Goal: Find contact information: Find contact information

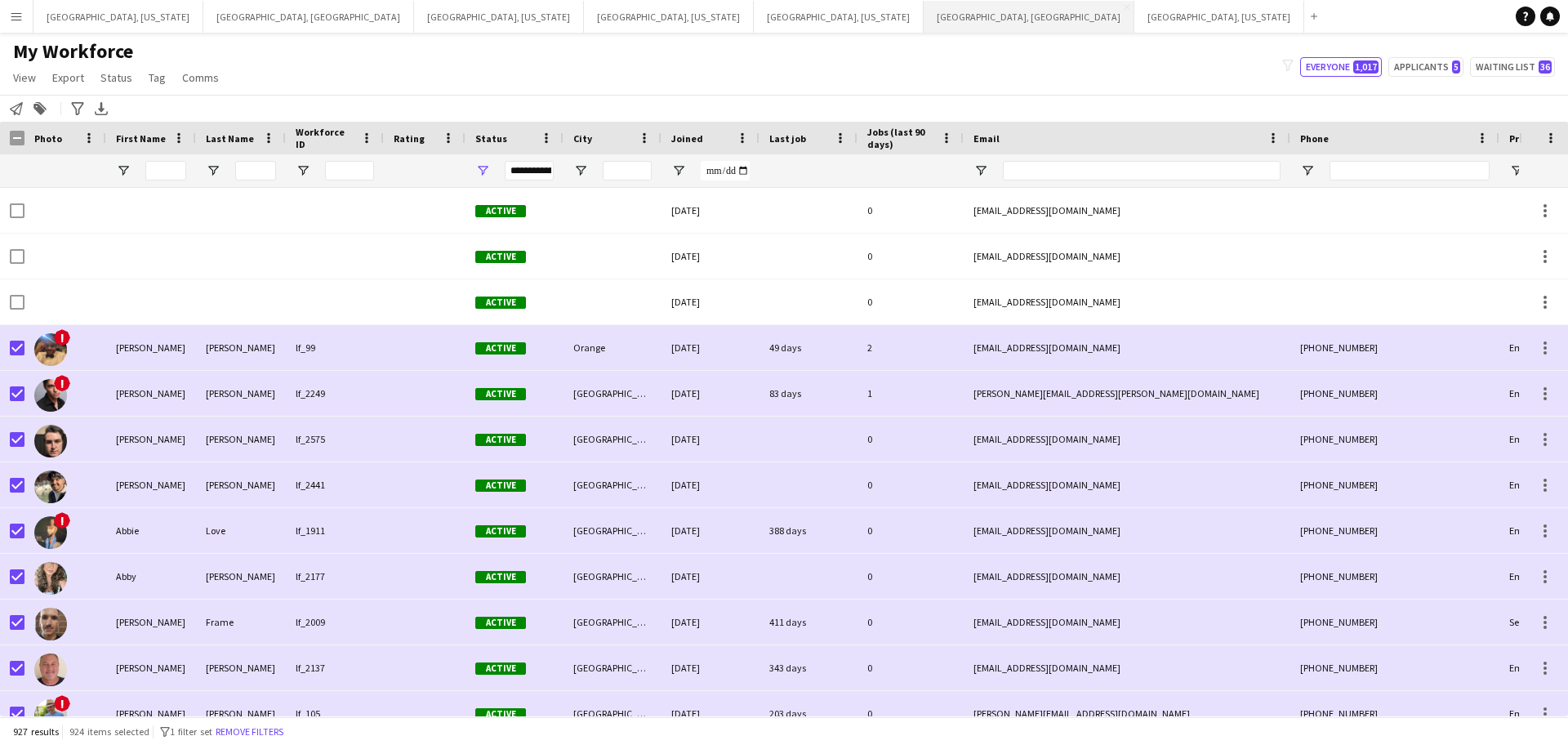
click at [924, 19] on button "[GEOGRAPHIC_DATA], [GEOGRAPHIC_DATA] Close" at bounding box center [1028, 17] width 210 height 32
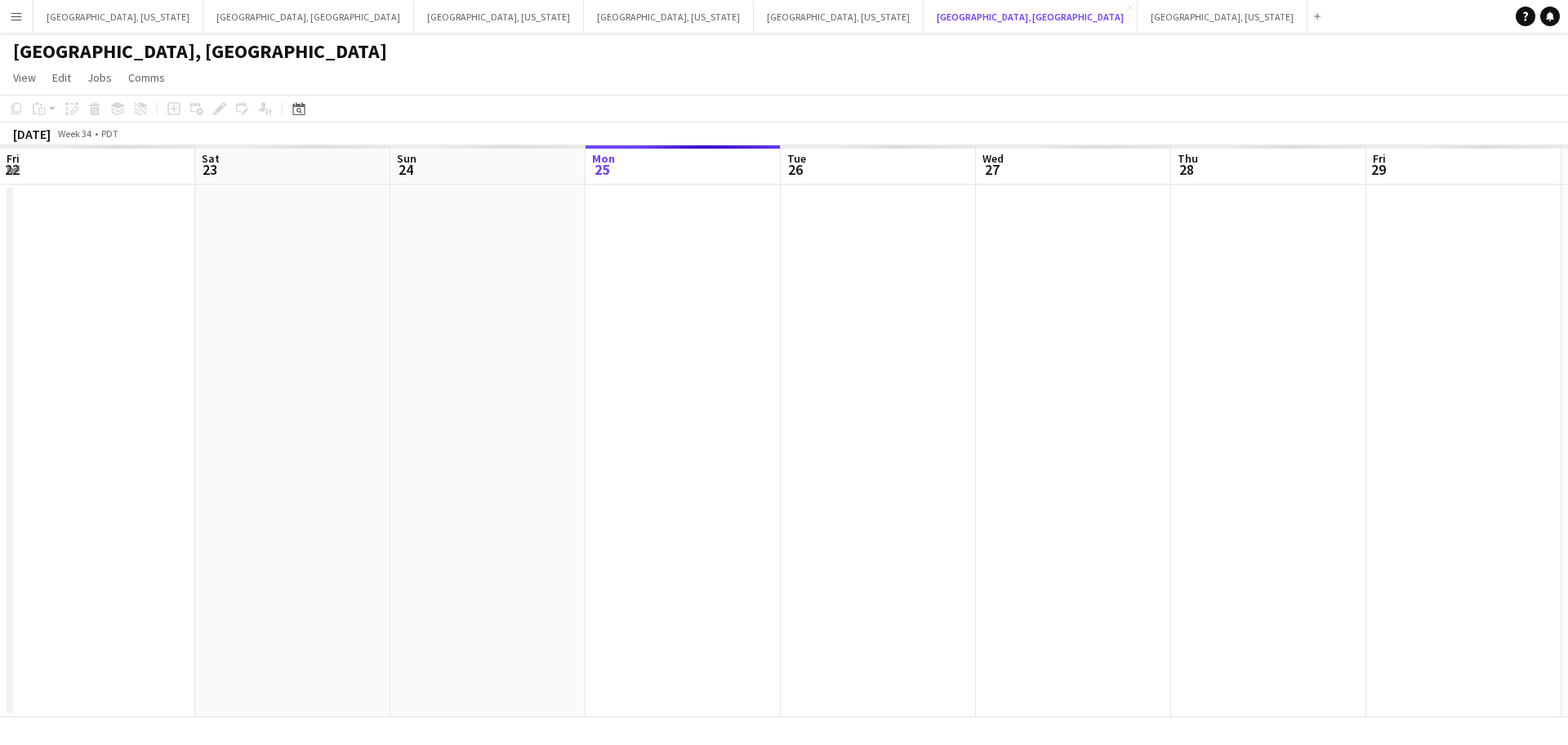
scroll to position [0, 390]
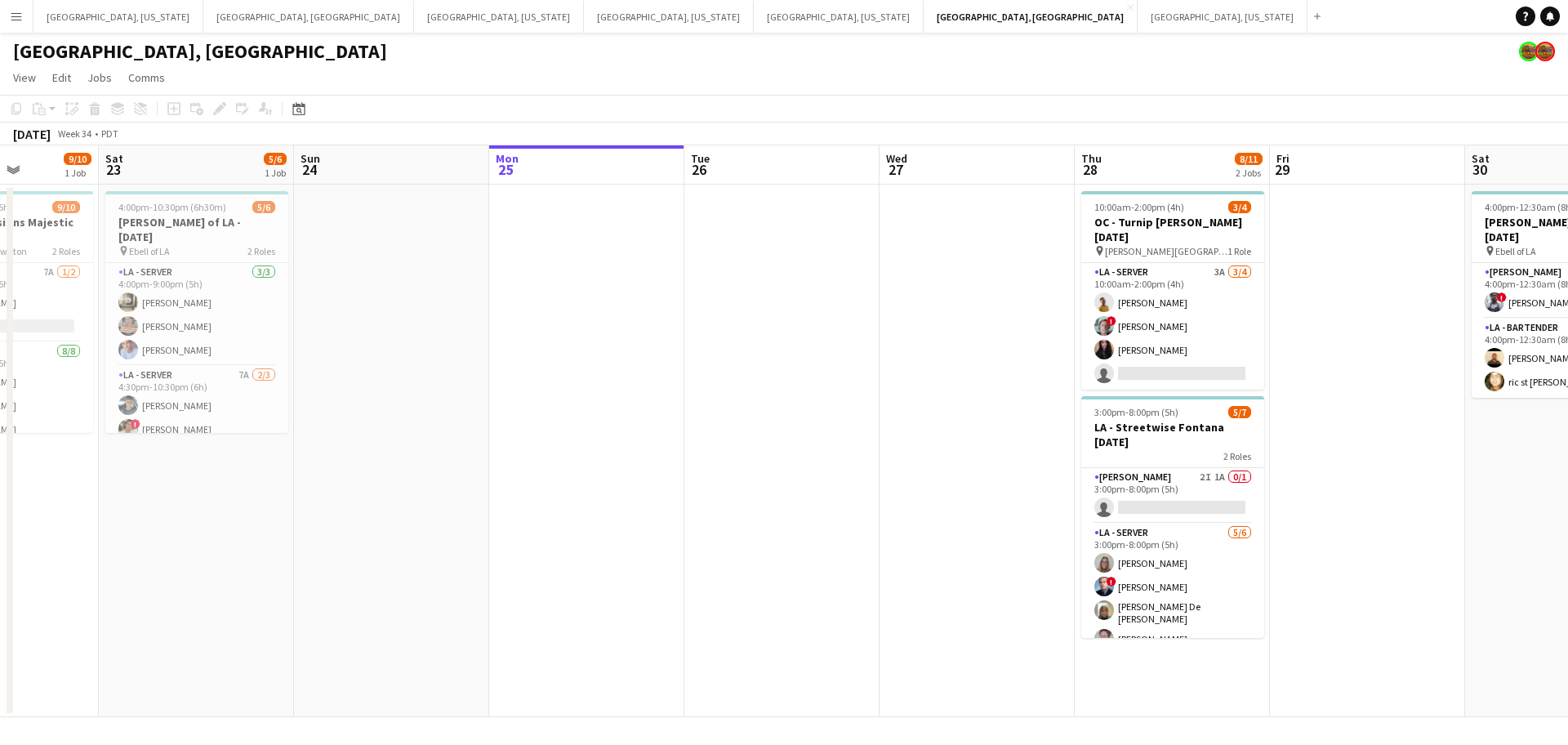
drag, startPoint x: 422, startPoint y: 369, endPoint x: 683, endPoint y: 369, distance: 261.0
click at [714, 368] on app-calendar-viewport "Wed 20 Thu 21 Fri 22 9/10 1 Job Sat 23 5/6 1 Job Sun 24 Mon 25 Tue 26 Wed 27 Th…" at bounding box center [784, 432] width 1568 height 572
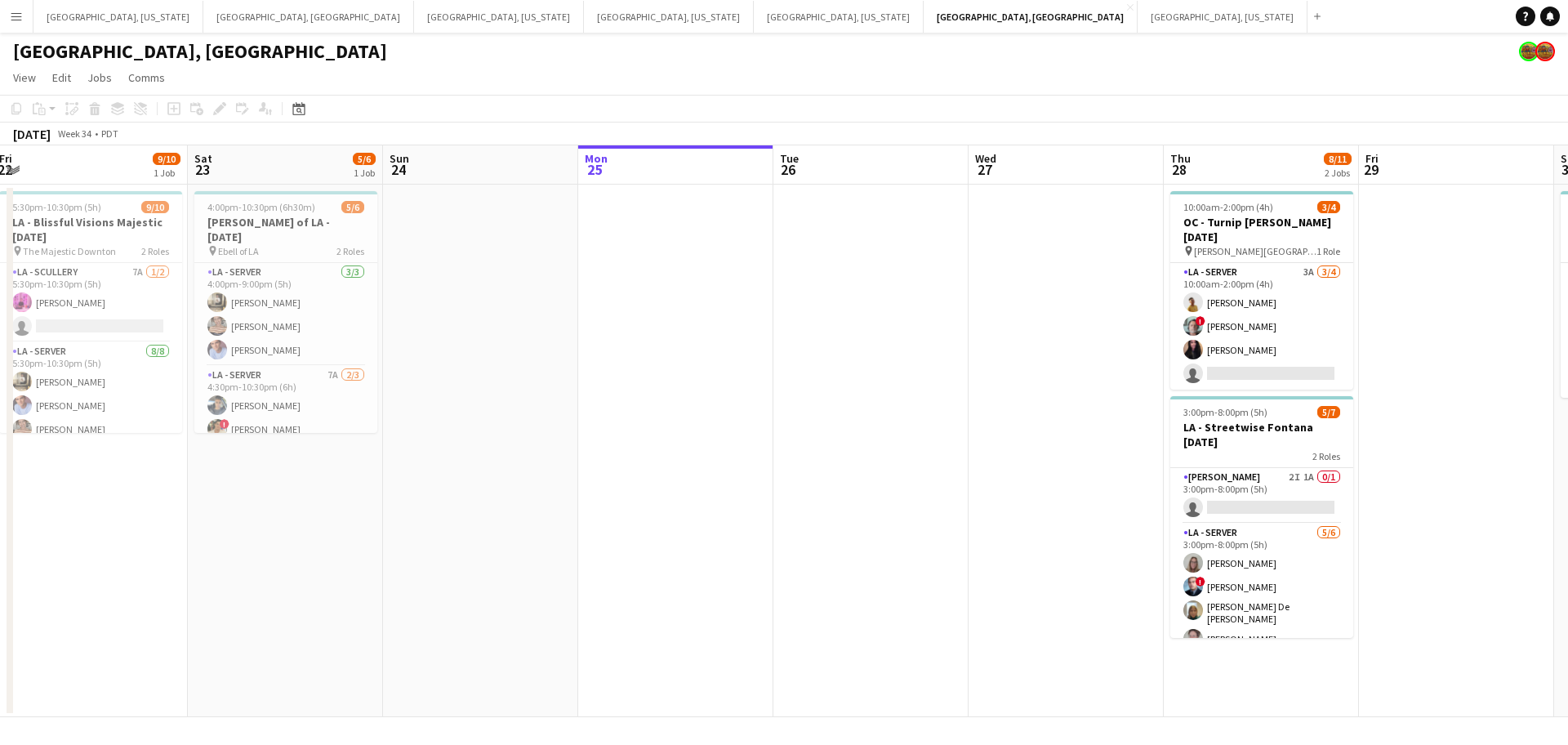
drag, startPoint x: 540, startPoint y: 373, endPoint x: 630, endPoint y: 371, distance: 90.0
click at [630, 371] on app-calendar-viewport "Wed 20 Thu 21 13/13 2 Jobs Fri 22 9/10 1 Job Sat 23 5/6 1 Job Sun 24 Mon 25 Tue…" at bounding box center [784, 432] width 1568 height 572
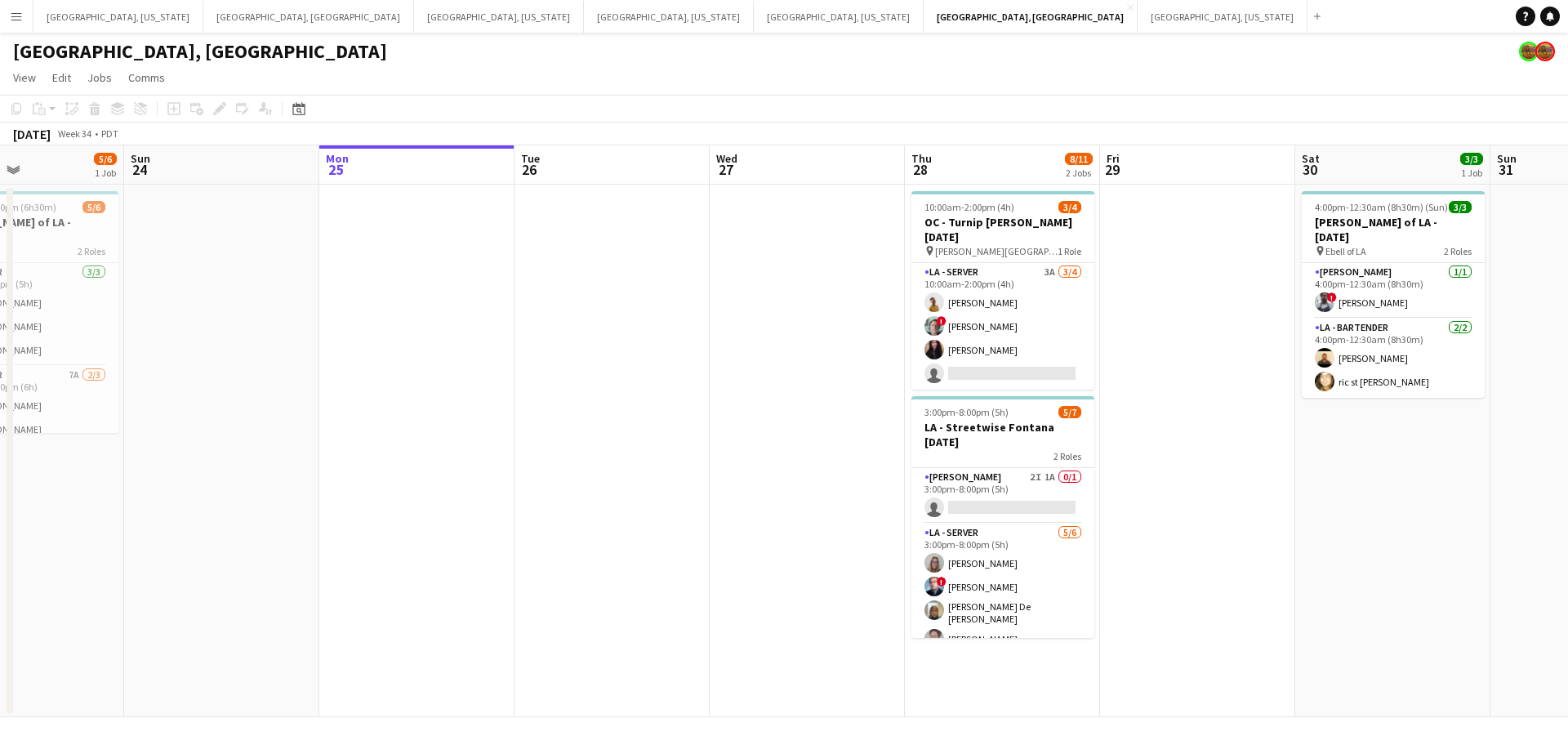
scroll to position [0, 662]
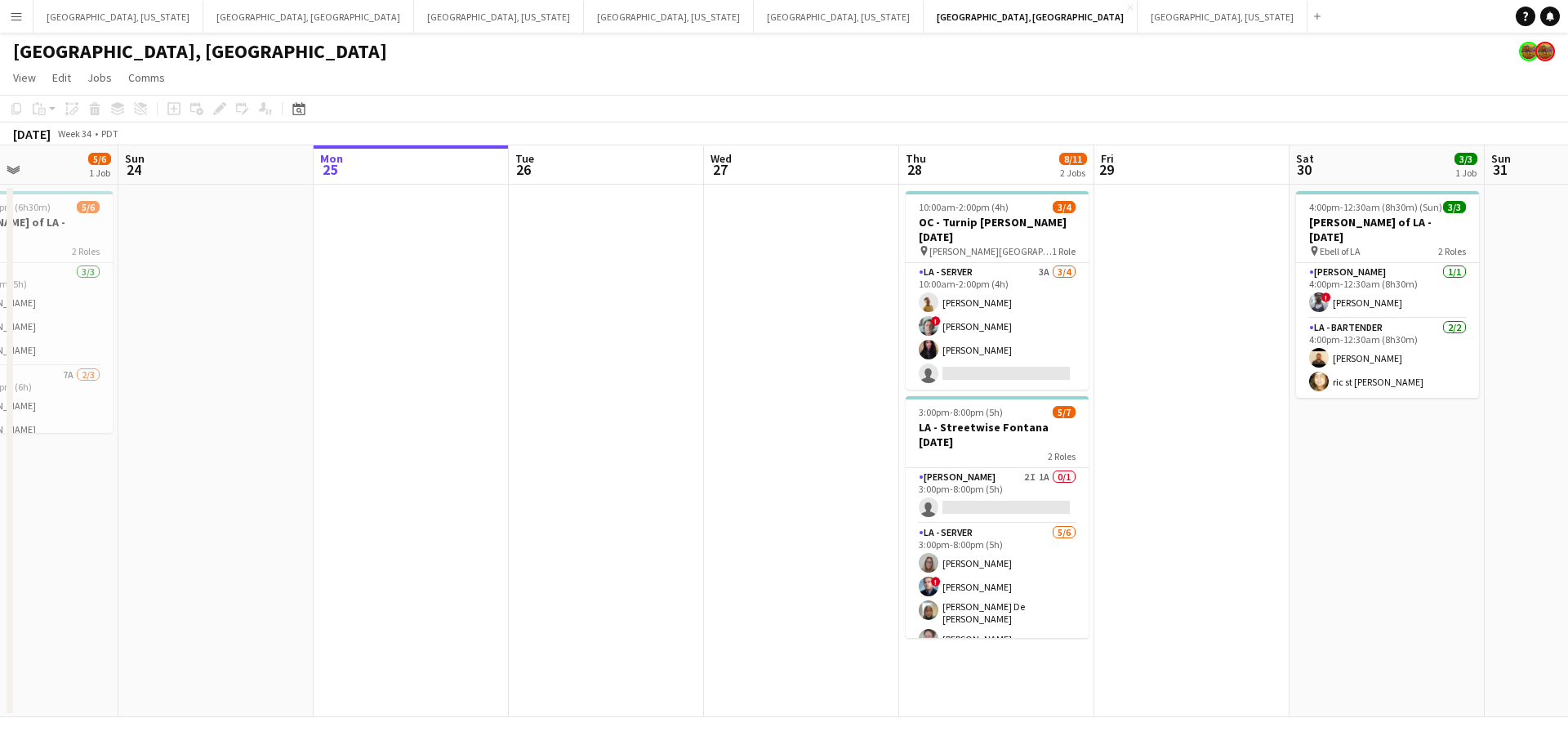
drag, startPoint x: 618, startPoint y: 313, endPoint x: 409, endPoint y: 296, distance: 209.7
click at [409, 296] on app-calendar-viewport "Wed 20 Thu 21 13/13 2 Jobs Fri 22 9/10 1 Job Sat 23 5/6 1 Job Sun 24 Mon 25 Tue…" at bounding box center [784, 432] width 1568 height 572
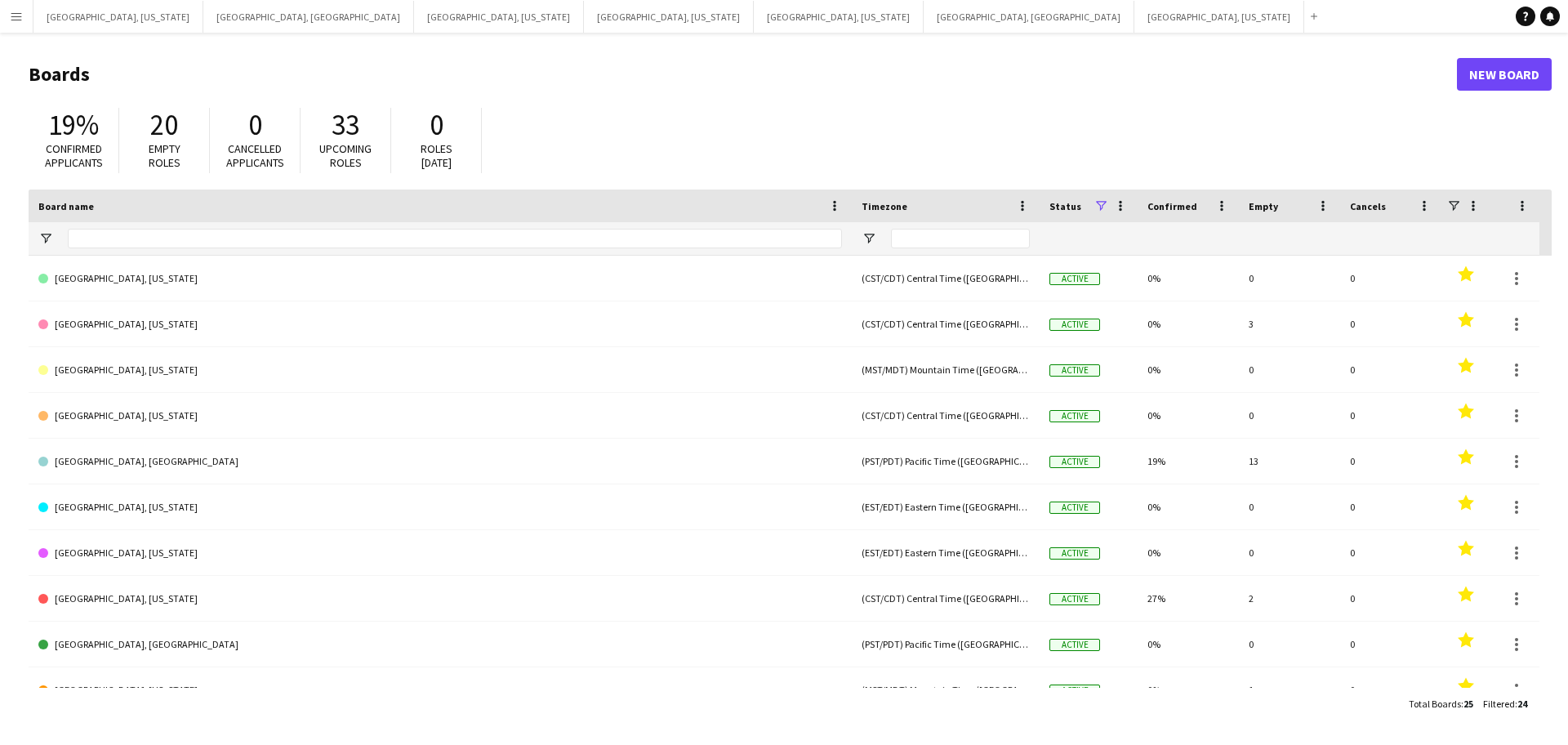
click at [15, 3] on div at bounding box center [792, 376] width 1583 height 752
click at [16, 15] on app-icon "Menu" at bounding box center [16, 16] width 13 height 13
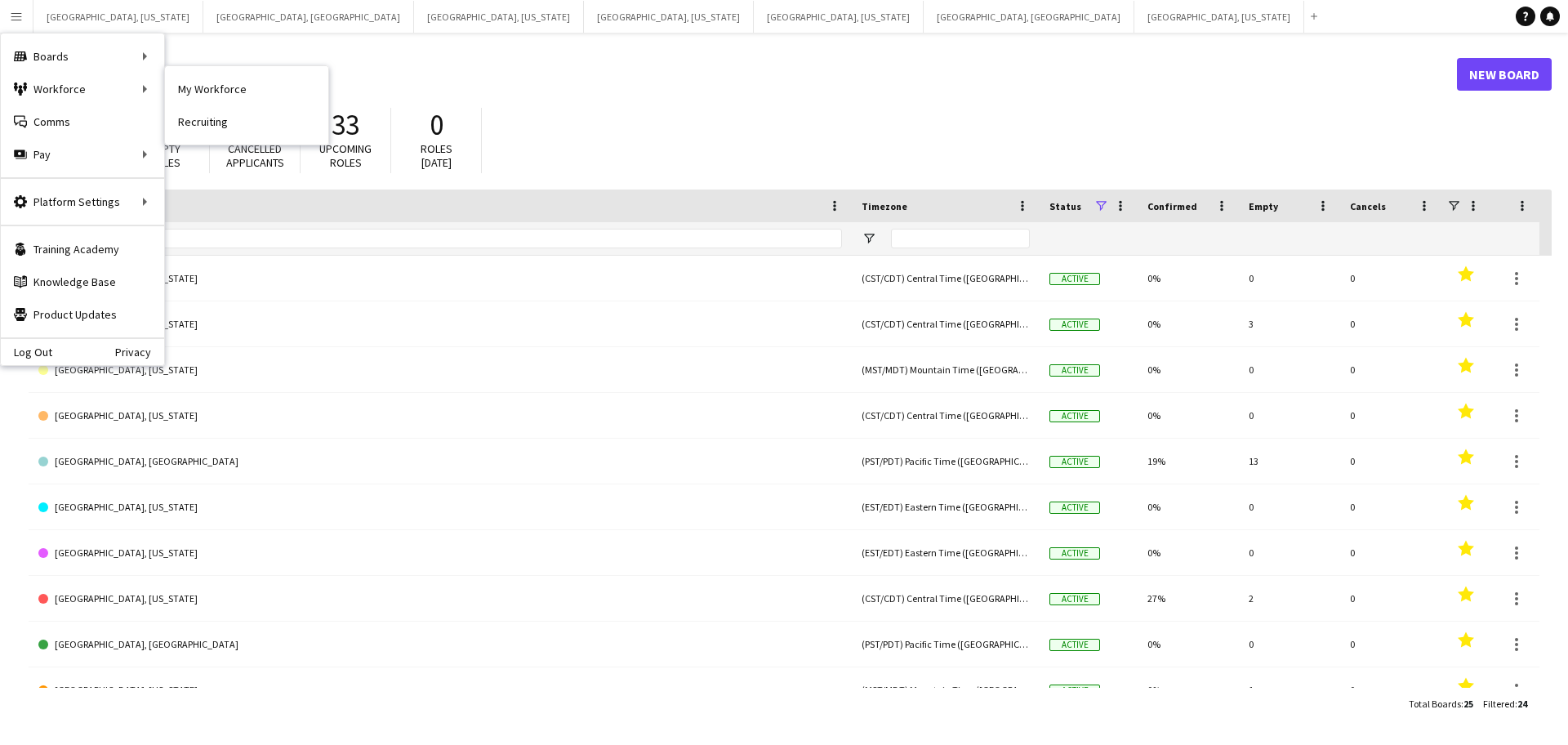
drag, startPoint x: 262, startPoint y: 93, endPoint x: 587, endPoint y: 161, distance: 332.0
click at [262, 92] on link "My Workforce" at bounding box center [247, 89] width 163 height 33
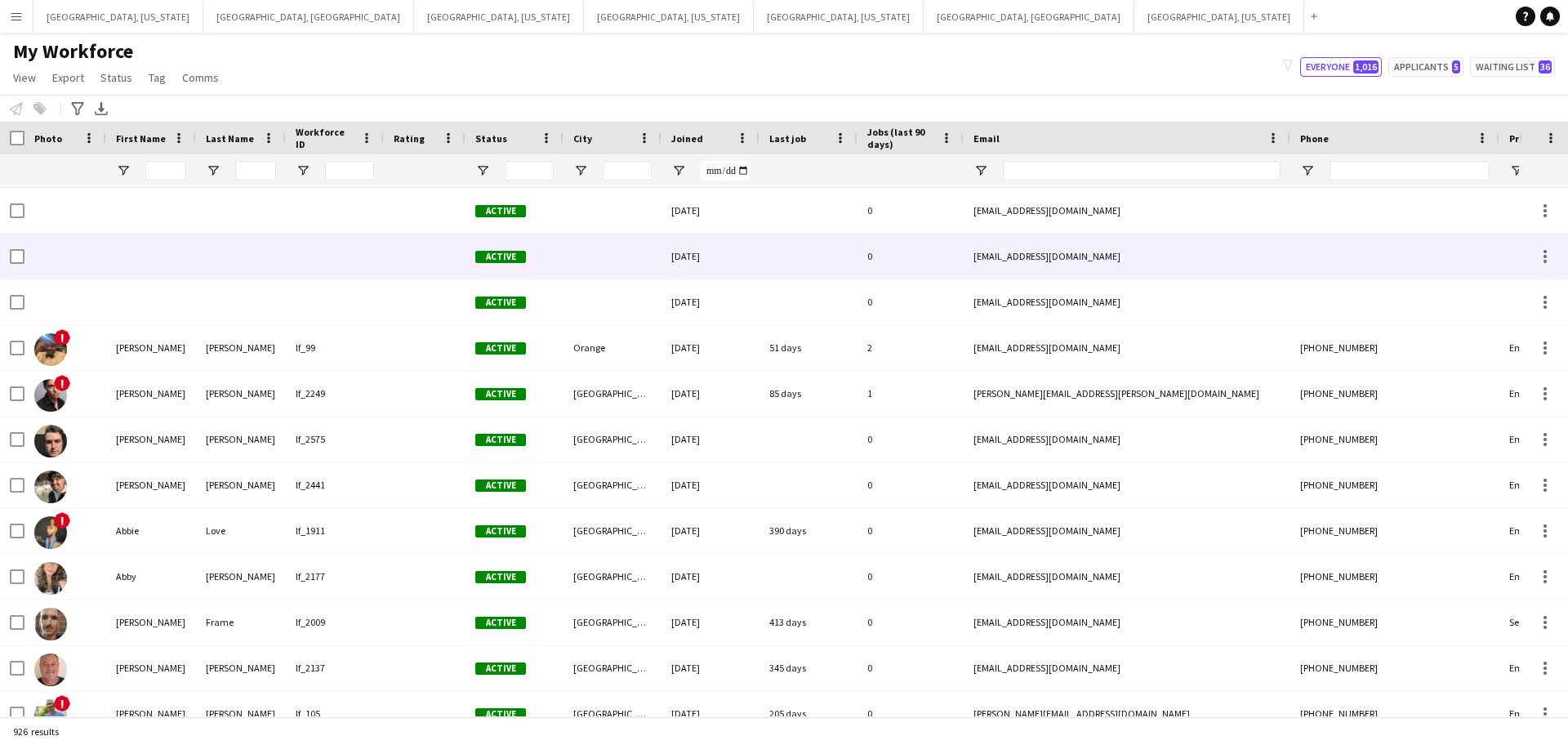
type input "**********"
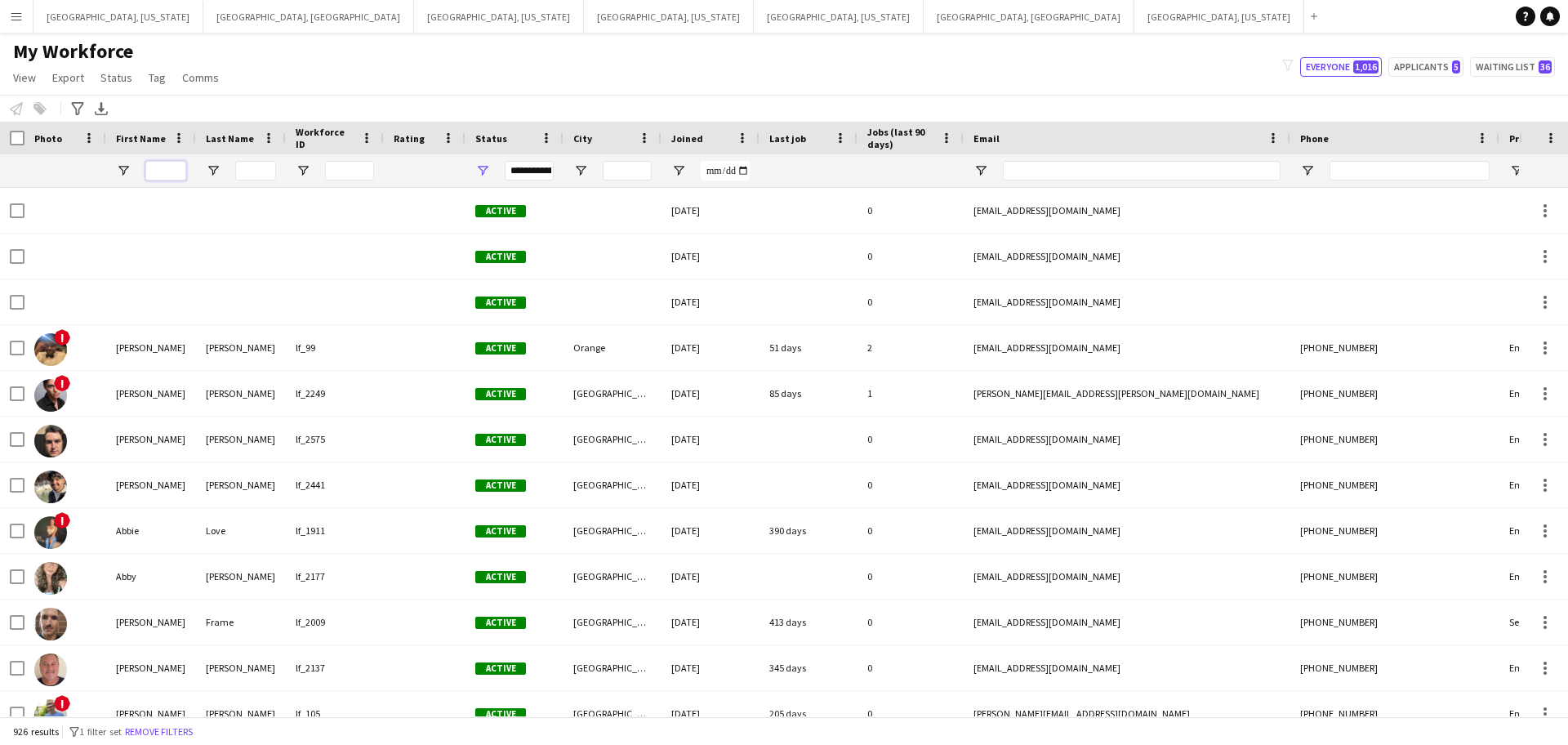
click at [167, 175] on input "First Name Filter Input" at bounding box center [166, 170] width 41 height 20
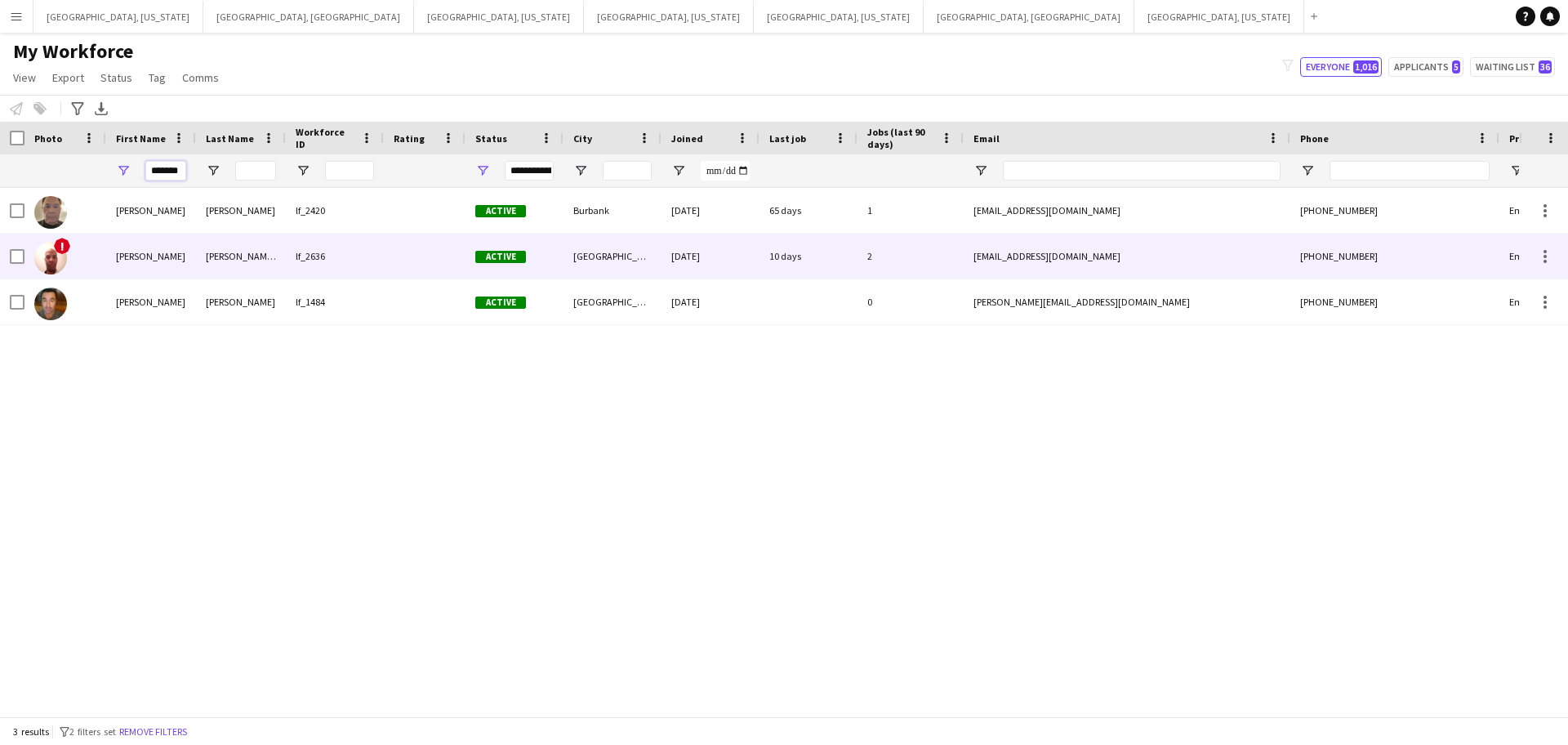
type input "*******"
click at [1140, 253] on div "carpenterrichard0609@gmail.com" at bounding box center [1127, 256] width 327 height 45
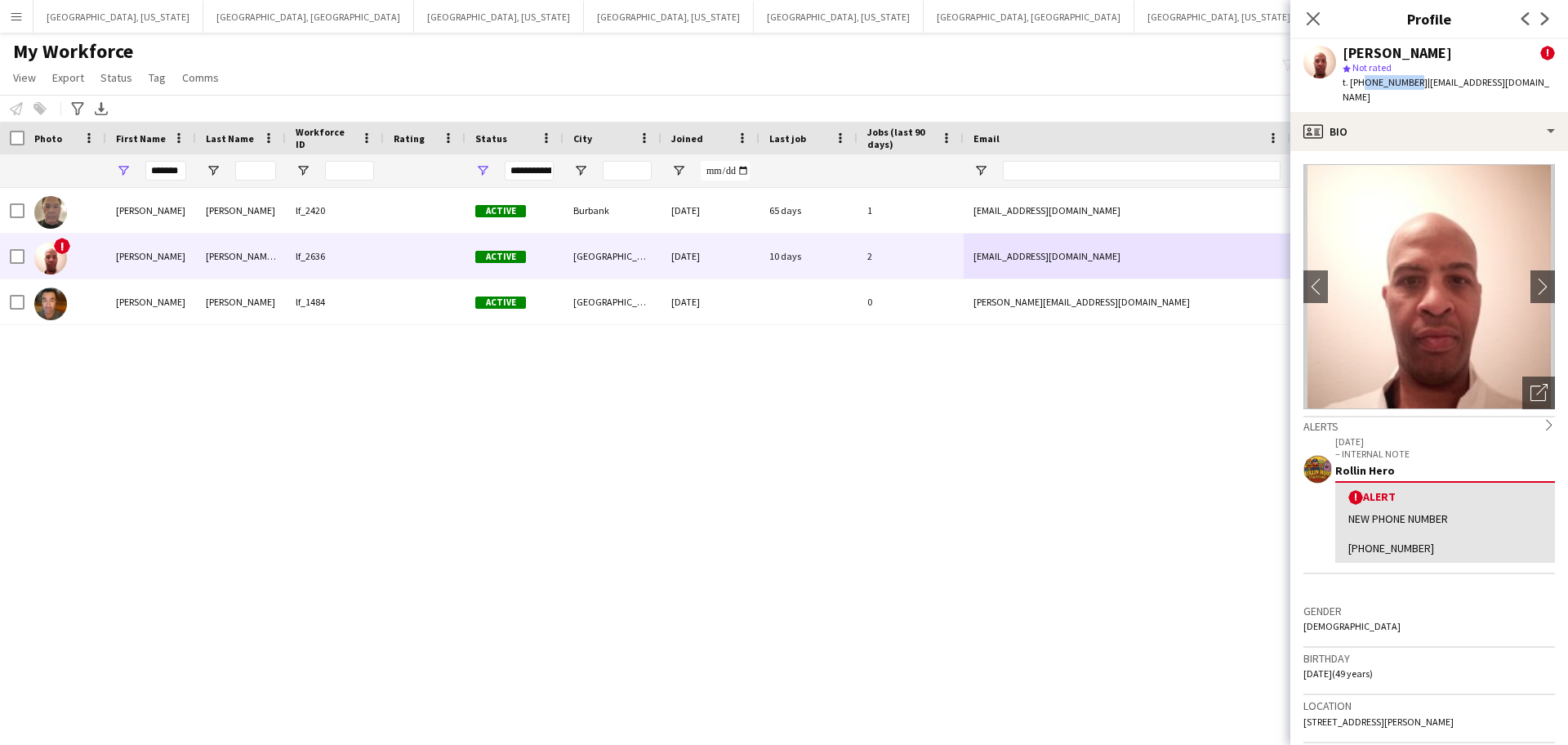
drag, startPoint x: 1360, startPoint y: 76, endPoint x: 1407, endPoint y: 83, distance: 47.5
click at [1407, 83] on span "t. +12136952231" at bounding box center [1385, 83] width 85 height 12
copy span "2136952231"
drag, startPoint x: 1415, startPoint y: 76, endPoint x: 1557, endPoint y: 83, distance: 142.2
click at [1557, 83] on div "Richard Carpenter III ! star Not rated t. +12136952231 | carpenterrichard0609@g…" at bounding box center [1429, 75] width 278 height 73
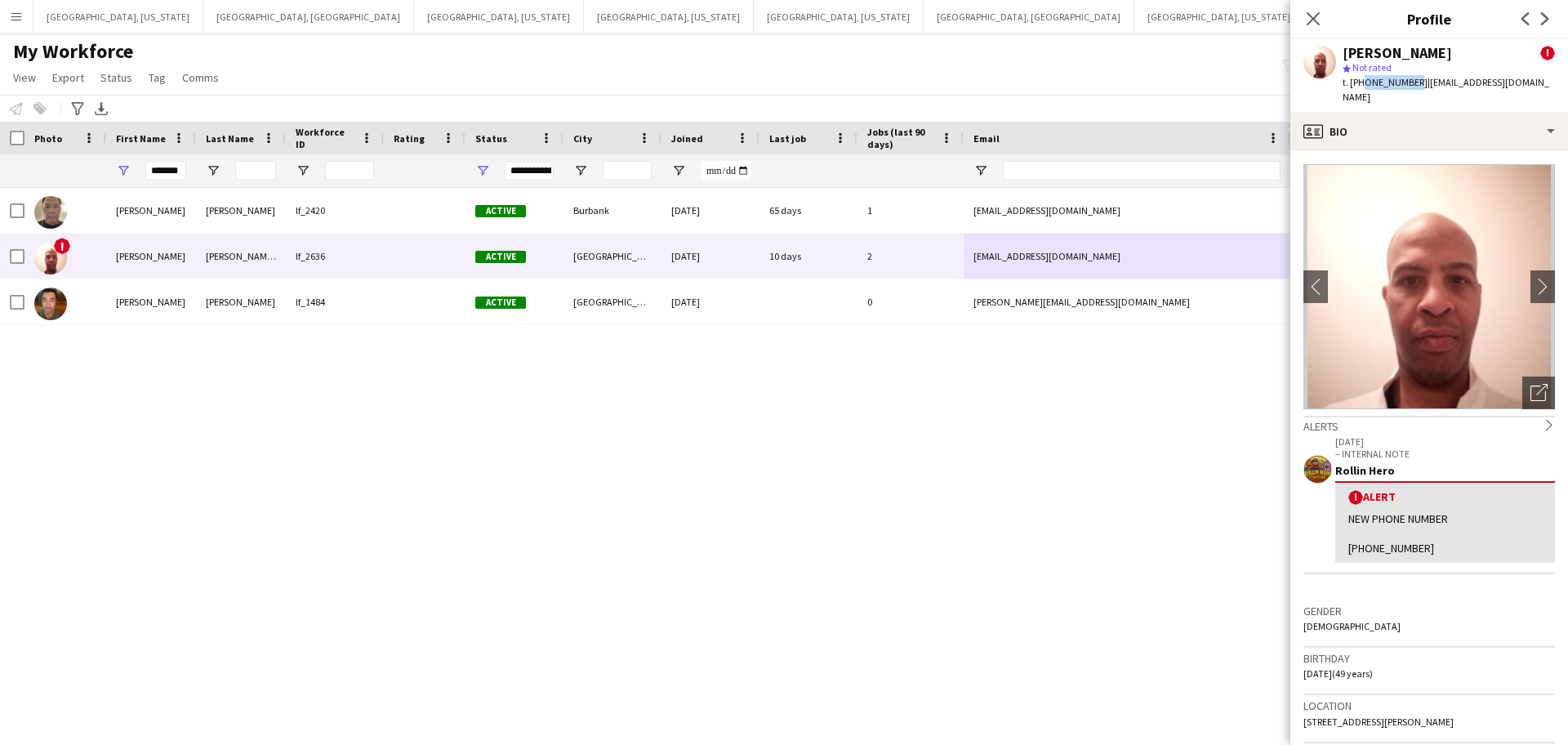
copy span "carpenterrichard0609@gmail.com"
